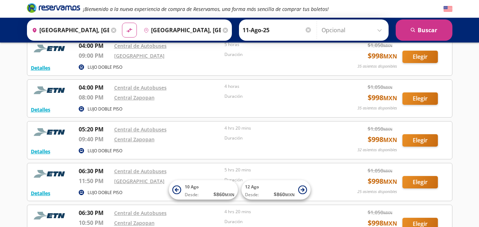
scroll to position [797, 0]
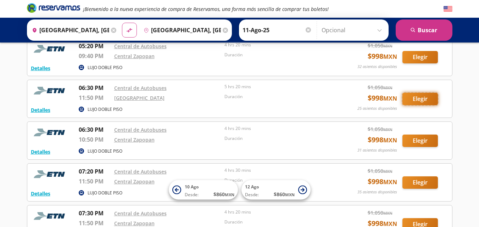
click at [418, 100] on button "Elegir" at bounding box center [420, 99] width 35 height 12
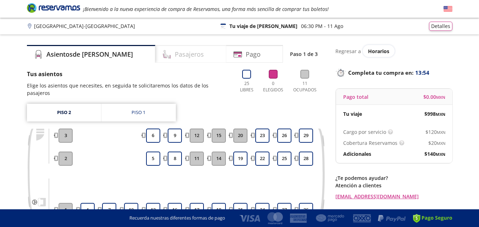
click at [196, 56] on div "Pasajeros" at bounding box center [190, 54] width 71 height 18
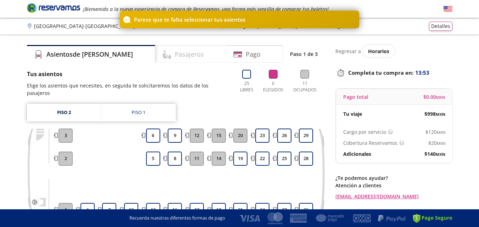
click at [196, 56] on div "Pasajeros" at bounding box center [190, 54] width 71 height 18
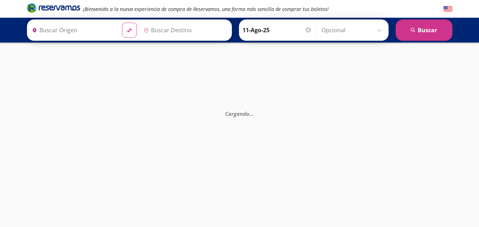
type input "[GEOGRAPHIC_DATA], [GEOGRAPHIC_DATA]"
